Goal: Obtain resource: Download file/media

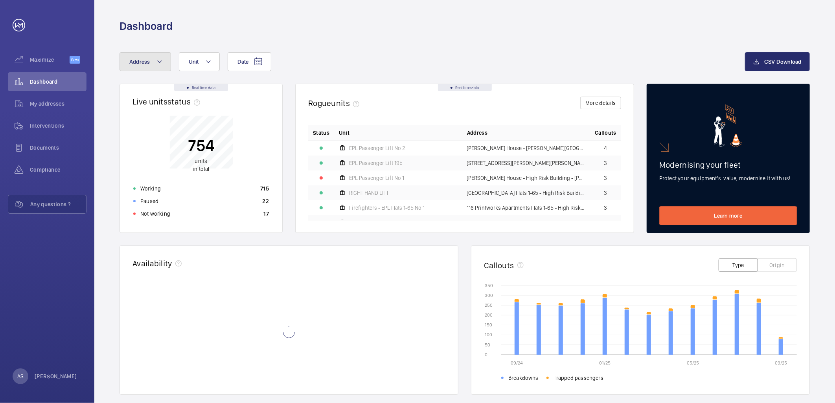
click at [161, 61] on mat-icon at bounding box center [159, 61] width 6 height 9
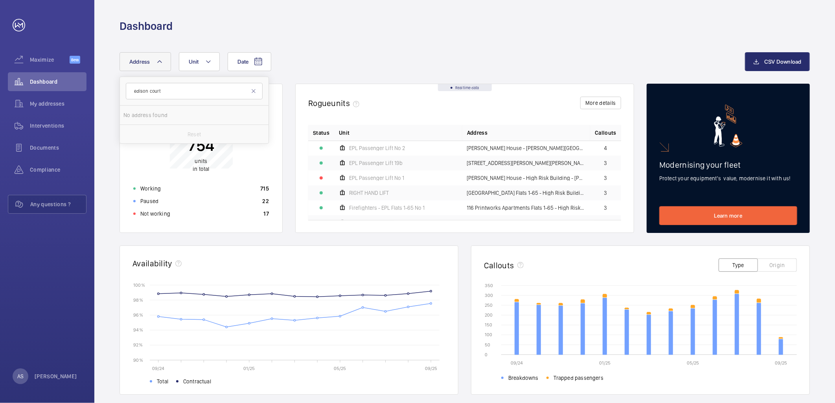
click at [150, 90] on input "edison court" at bounding box center [194, 91] width 137 height 17
type input "edison court"
click at [210, 113] on span "[STREET_ADDRESS]" at bounding box center [195, 115] width 108 height 8
click at [139, 113] on input "[STREET_ADDRESS]" at bounding box center [131, 115] width 16 height 16
checkbox input "true"
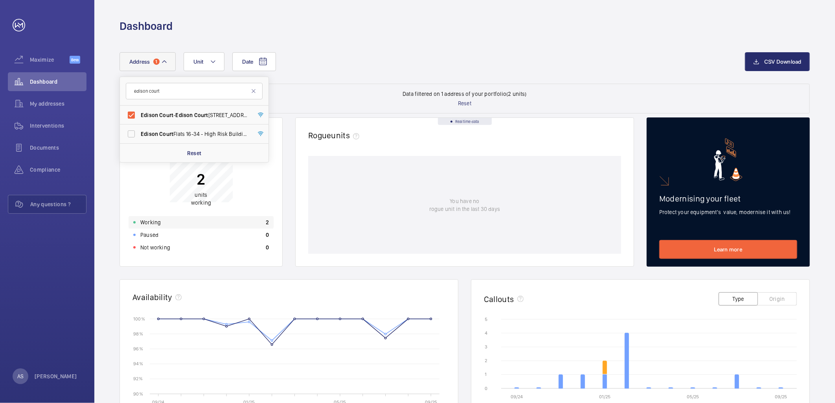
click at [258, 218] on div "Working 2" at bounding box center [200, 222] width 145 height 13
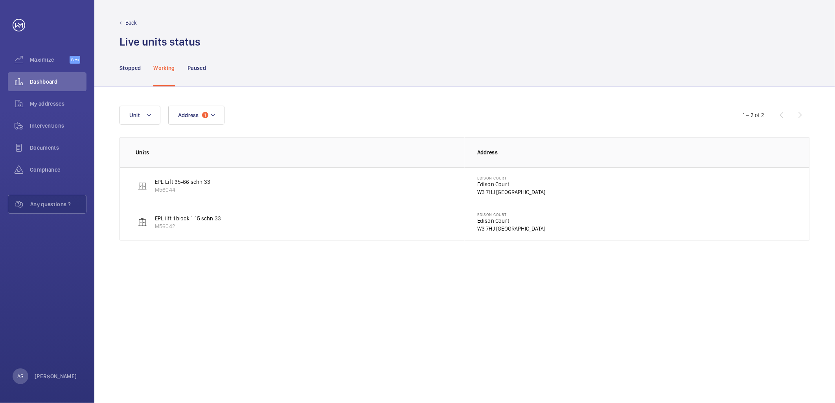
drag, startPoint x: 495, startPoint y: 187, endPoint x: 490, endPoint y: 187, distance: 5.5
click at [495, 187] on p "Edison Court" at bounding box center [511, 184] width 68 height 8
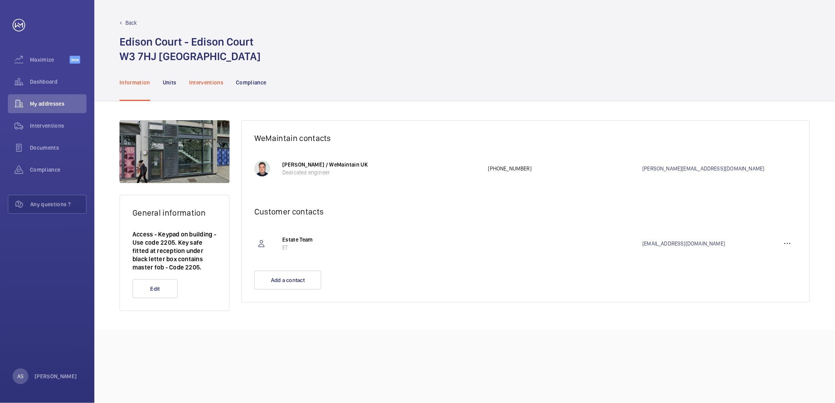
click at [211, 80] on p "Interventions" at bounding box center [206, 83] width 35 height 8
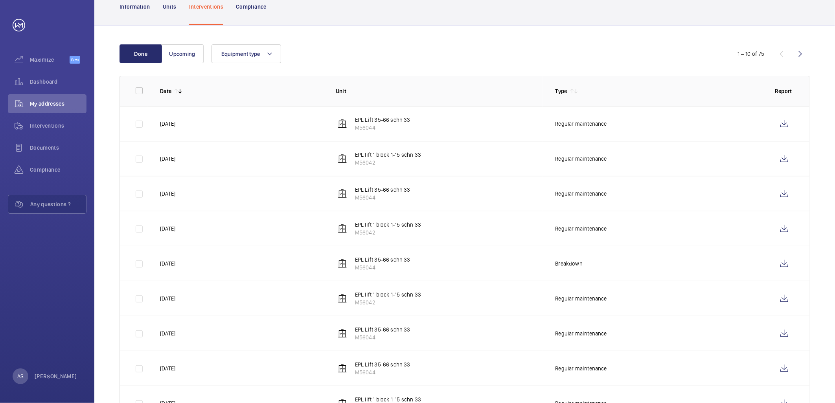
scroll to position [61, 0]
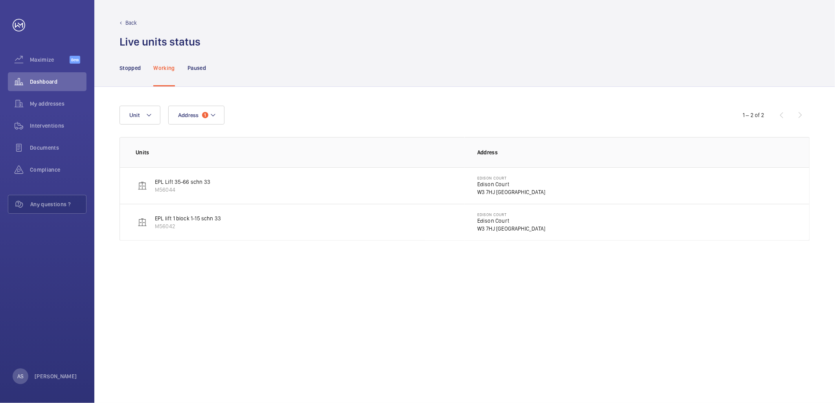
click at [126, 24] on p "Back" at bounding box center [131, 23] width 12 height 8
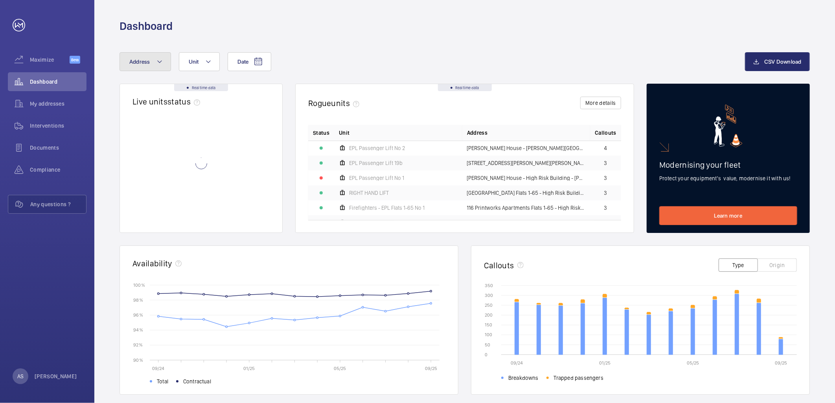
click at [151, 62] on button "Address" at bounding box center [144, 61] width 51 height 19
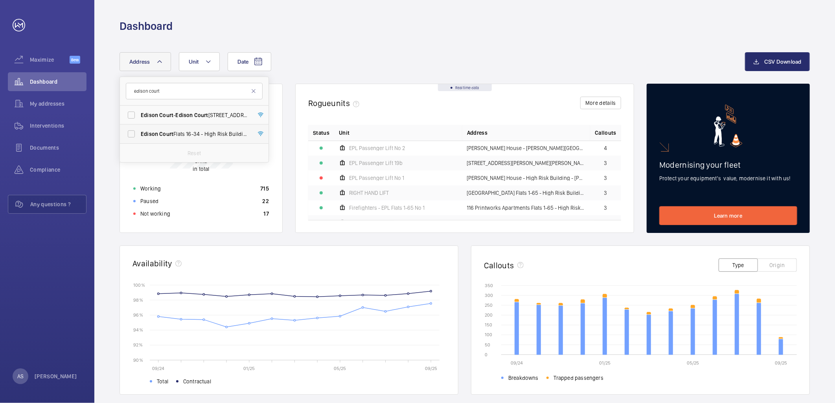
type input "edison court"
click at [189, 132] on span "[GEOGRAPHIC_DATA] [STREET_ADDRESS]" at bounding box center [195, 134] width 108 height 8
click at [139, 132] on input "[GEOGRAPHIC_DATA] [STREET_ADDRESS]" at bounding box center [131, 134] width 16 height 16
checkbox input "true"
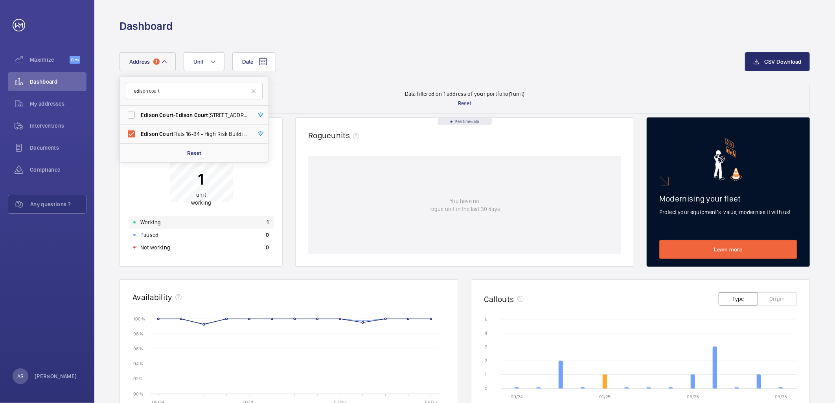
click at [234, 221] on div "Working 1" at bounding box center [200, 222] width 145 height 13
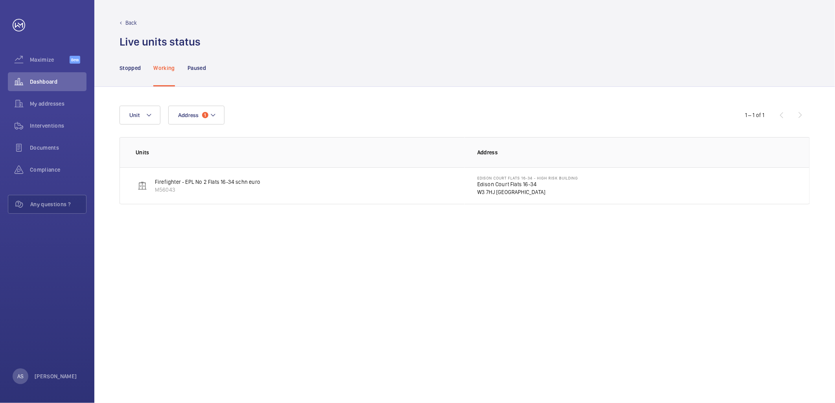
click at [506, 179] on p "Edison Court Flats 16-34 - High Risk Building" at bounding box center [527, 178] width 101 height 5
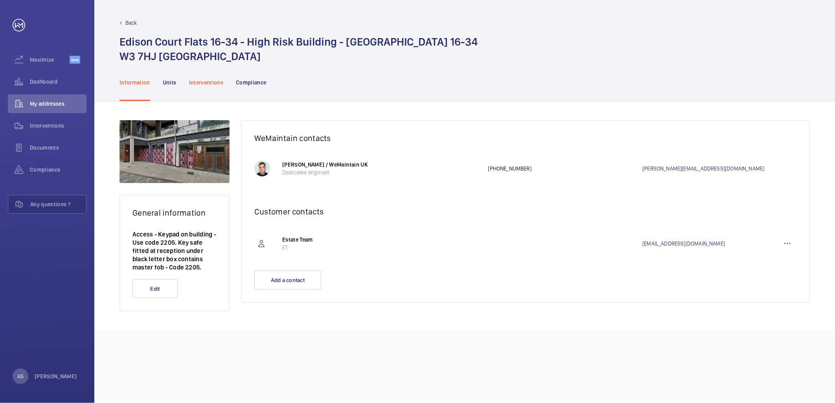
click at [209, 84] on p "Interventions" at bounding box center [206, 83] width 35 height 8
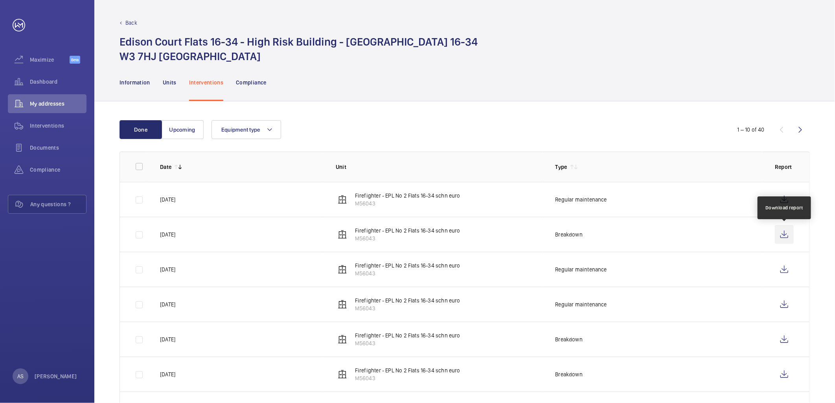
click at [788, 234] on wm-front-icon-button at bounding box center [783, 234] width 19 height 19
click at [575, 201] on p "Regular maintenance" at bounding box center [580, 200] width 51 height 8
click at [787, 197] on wm-front-icon-button at bounding box center [783, 199] width 19 height 19
click at [44, 77] on div "Dashboard" at bounding box center [47, 81] width 79 height 19
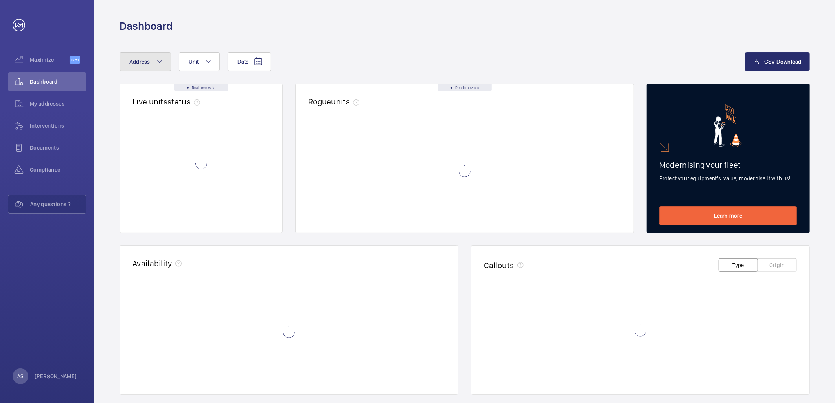
click at [156, 69] on button "Address" at bounding box center [144, 61] width 51 height 19
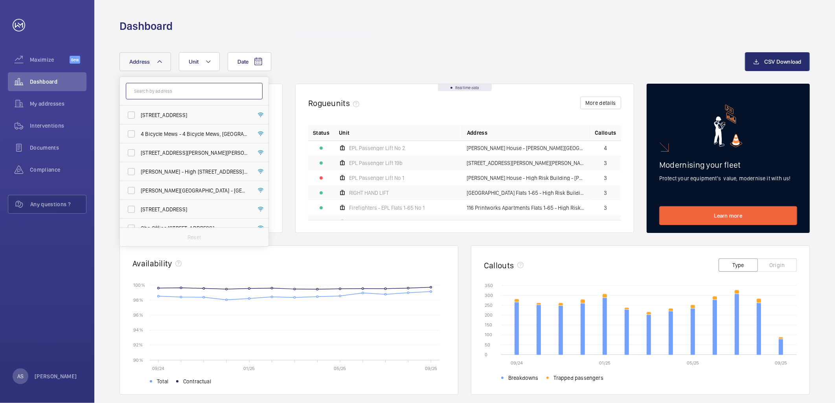
click at [168, 94] on input "text" at bounding box center [194, 91] width 137 height 17
paste input "Darton Court"
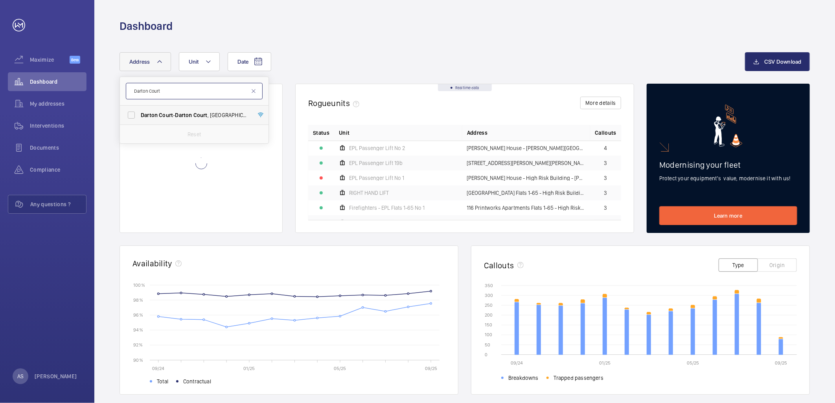
type input "Darton Court"
click at [183, 112] on span "Darton" at bounding box center [183, 115] width 17 height 6
click at [139, 112] on input "[STREET_ADDRESS]" at bounding box center [131, 115] width 16 height 16
checkbox input "true"
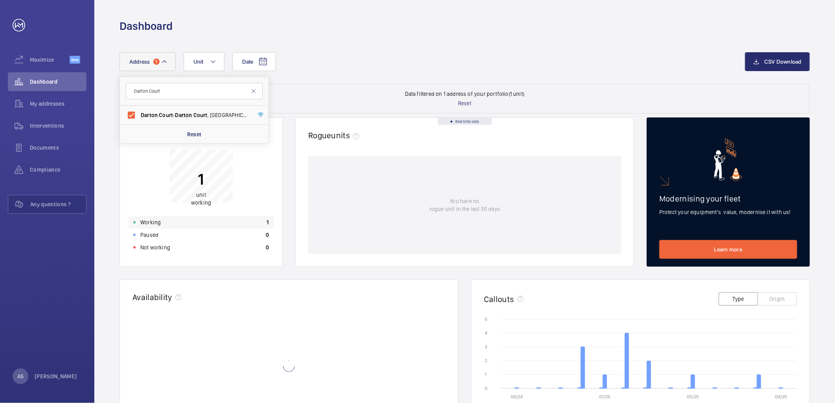
click at [261, 221] on div "Working 1" at bounding box center [200, 222] width 145 height 13
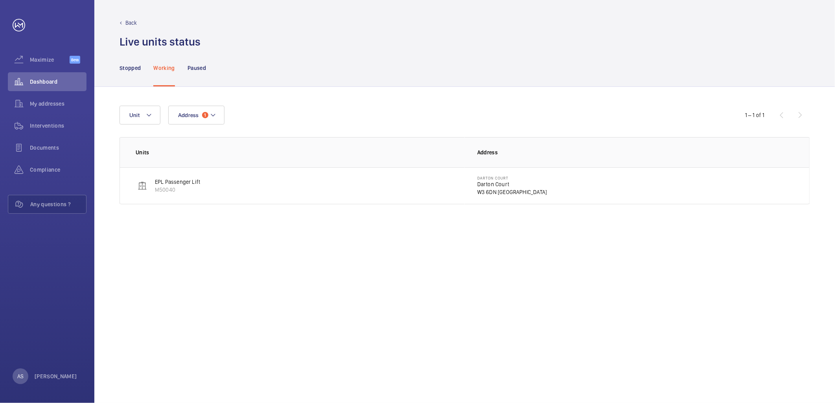
click at [521, 178] on td "[STREET_ADDRESS]" at bounding box center [636, 185] width 345 height 37
click at [486, 184] on p "Darton Court" at bounding box center [512, 184] width 70 height 8
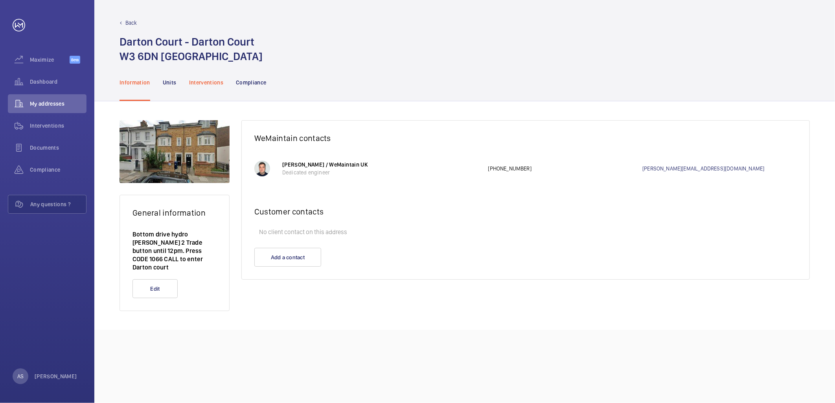
click at [215, 85] on p "Interventions" at bounding box center [206, 83] width 35 height 8
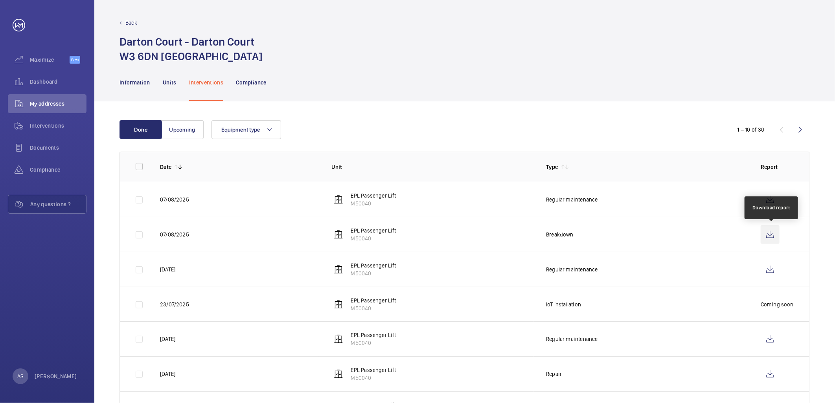
click at [765, 233] on wm-front-icon-button at bounding box center [769, 234] width 19 height 19
click at [55, 80] on span "Dashboard" at bounding box center [58, 82] width 57 height 8
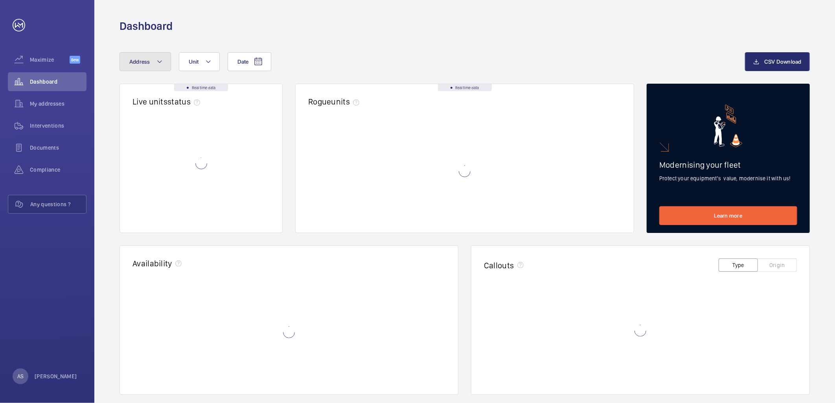
click at [151, 65] on button "Address" at bounding box center [144, 61] width 51 height 19
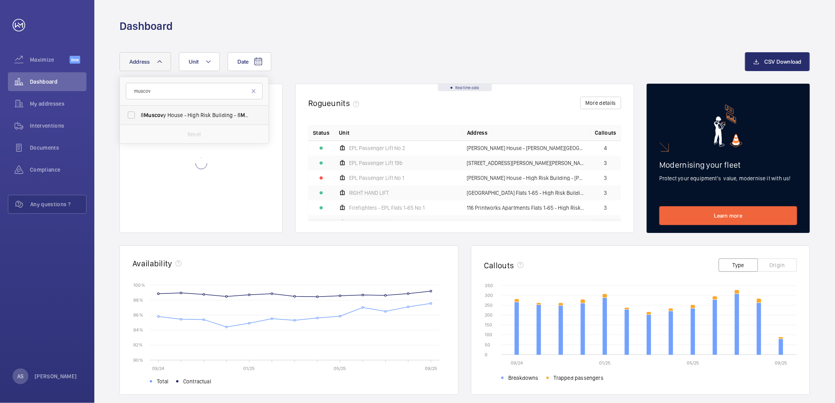
type input "muscov"
click at [197, 113] on span "[STREET_ADDRESS]" at bounding box center [195, 115] width 108 height 8
click at [139, 113] on input "[STREET_ADDRESS]" at bounding box center [131, 115] width 16 height 16
checkbox input "true"
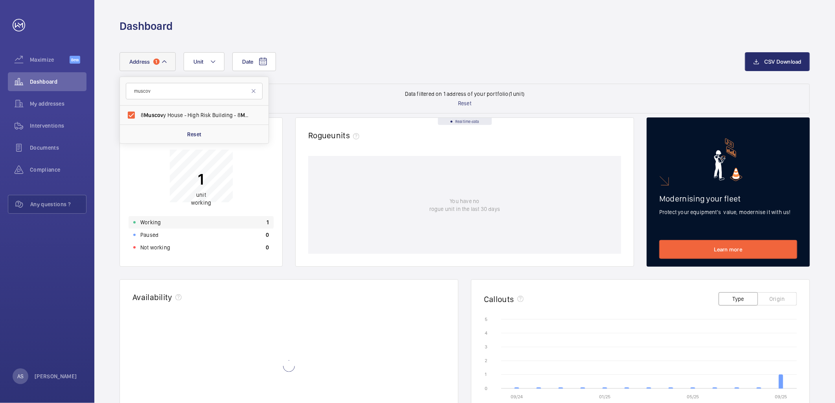
click at [214, 216] on div "Working 1" at bounding box center [200, 222] width 145 height 13
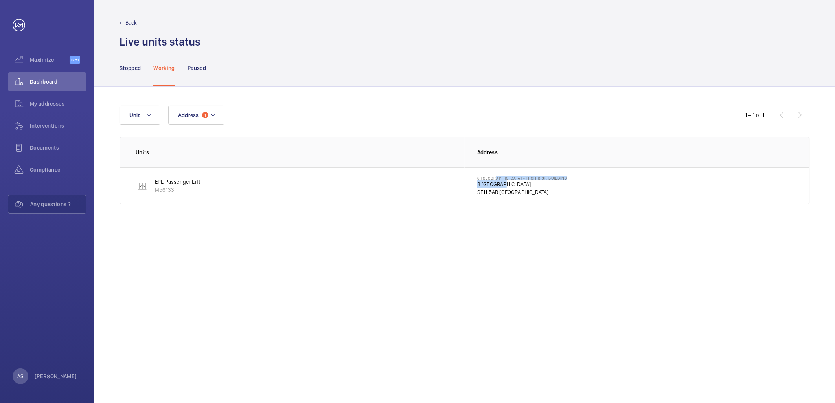
click at [502, 181] on div "[STREET_ADDRESS]" at bounding box center [522, 186] width 90 height 20
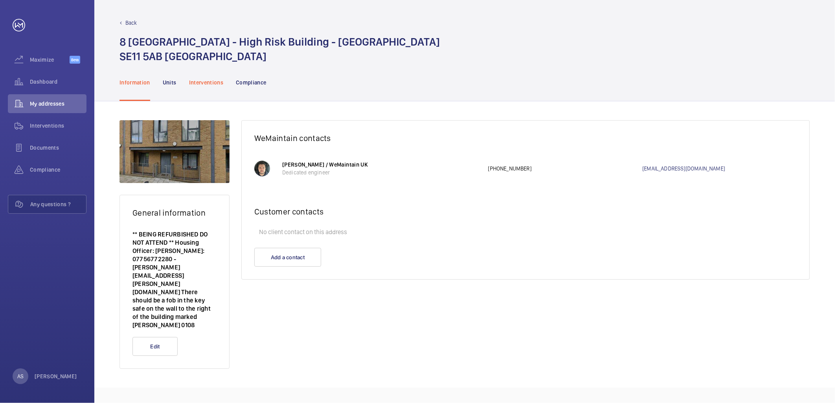
click at [209, 82] on p "Interventions" at bounding box center [206, 83] width 35 height 8
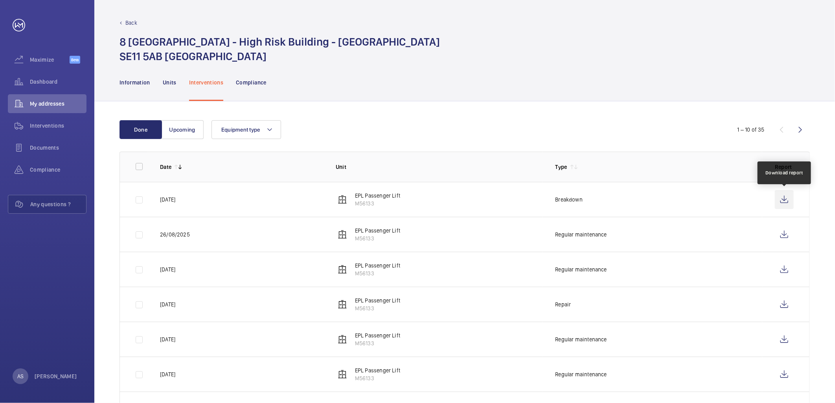
click at [779, 202] on wm-front-icon-button at bounding box center [783, 199] width 19 height 19
